Goal: Navigation & Orientation: Understand site structure

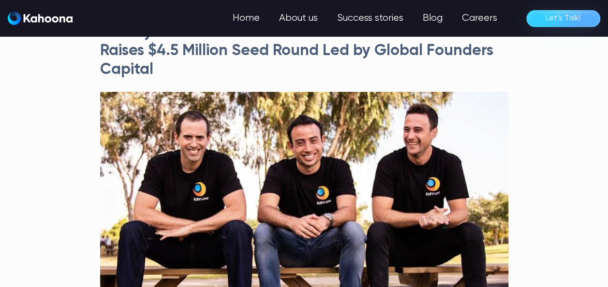
click at [36, 16] on img "home" at bounding box center [40, 19] width 65 height 14
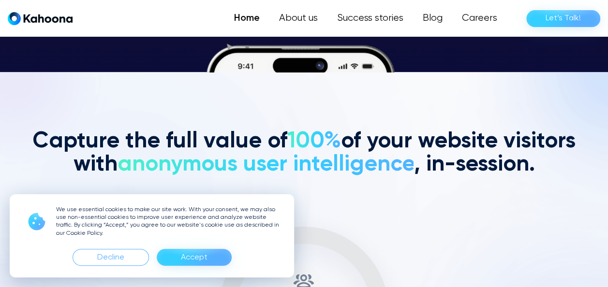
scroll to position [219, 0]
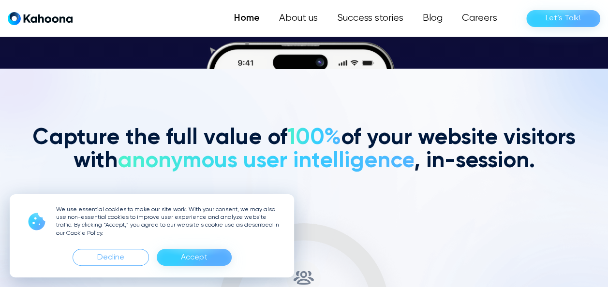
click at [192, 260] on div "Accept" at bounding box center [194, 257] width 27 height 15
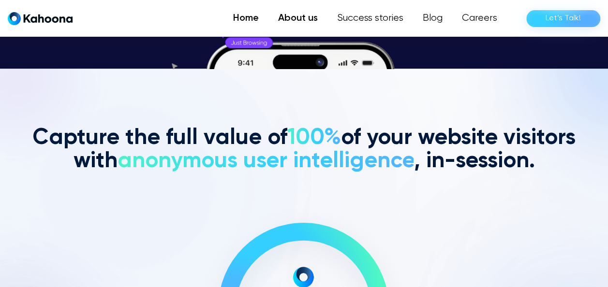
click at [304, 19] on link "About us" at bounding box center [298, 18] width 59 height 19
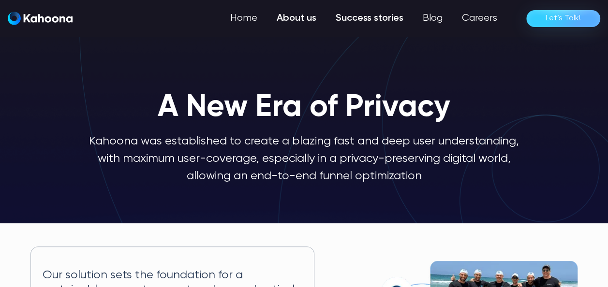
click at [376, 16] on link "Success stories" at bounding box center [369, 18] width 87 height 19
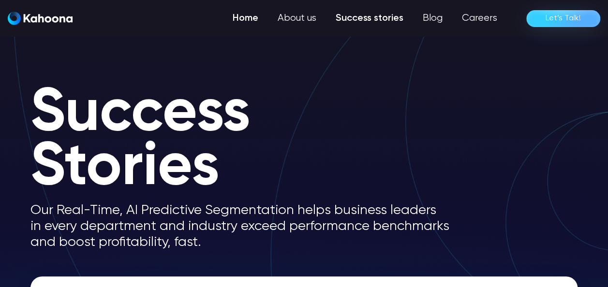
click at [248, 15] on link "Home" at bounding box center [245, 18] width 45 height 19
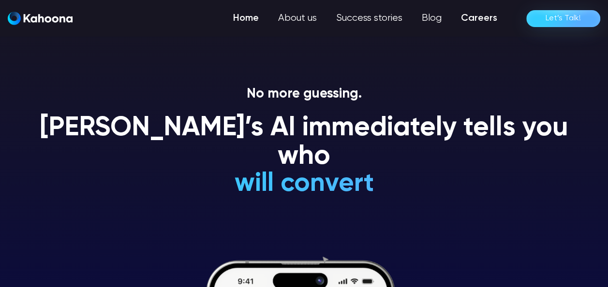
click at [480, 17] on link "Careers" at bounding box center [479, 18] width 56 height 19
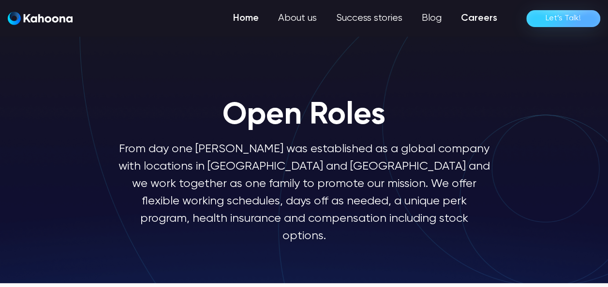
click at [241, 15] on link "Home" at bounding box center [246, 18] width 45 height 19
